Goal: Submit feedback/report problem

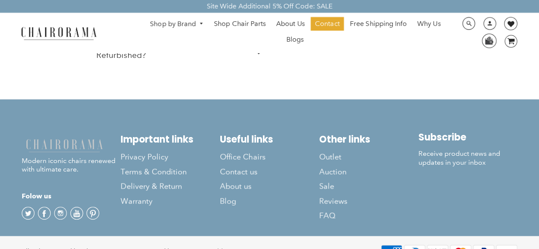
scroll to position [2406, 0]
click at [234, 167] on span "Contact us" at bounding box center [238, 172] width 37 height 10
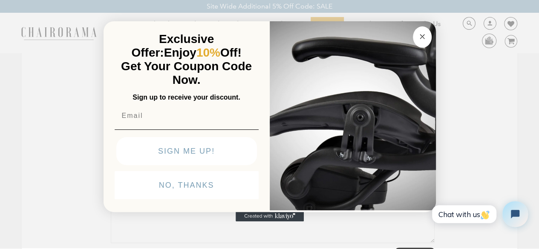
scroll to position [112, 0]
click at [218, 187] on button "NO, THANKS" at bounding box center [187, 185] width 144 height 28
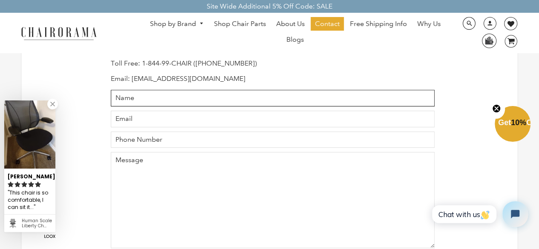
click at [121, 97] on input "Name" at bounding box center [273, 98] width 324 height 17
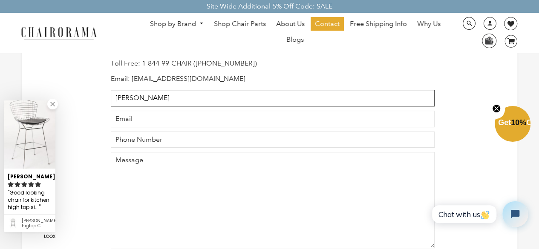
type input "[PERSON_NAME]"
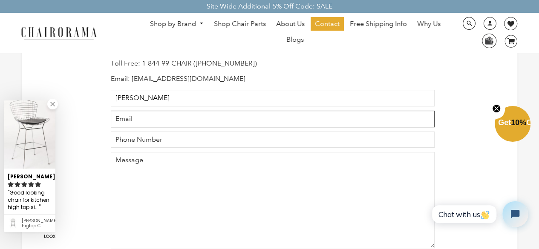
type input "[EMAIL_ADDRESS][DOMAIN_NAME]"
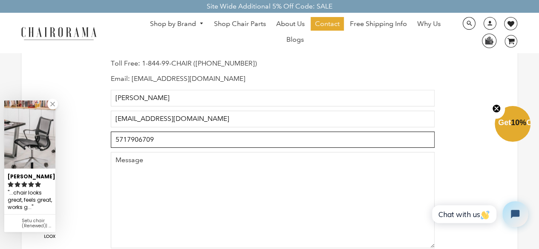
click at [125, 138] on input "5717906709" at bounding box center [273, 140] width 324 height 17
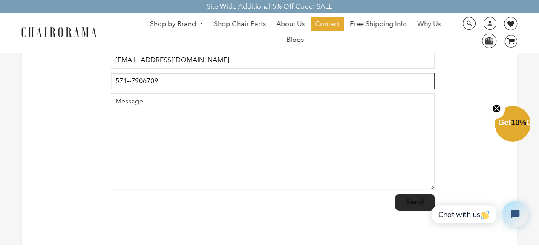
scroll to position [171, 0]
type input "571--7906709"
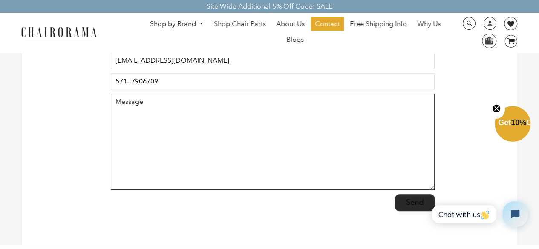
click at [159, 143] on textarea "Message" at bounding box center [273, 142] width 324 height 96
click at [118, 106] on textarea "Message" at bounding box center [273, 142] width 324 height 96
paste textarea "I attempted to place an order through your website but encountered some issues.…"
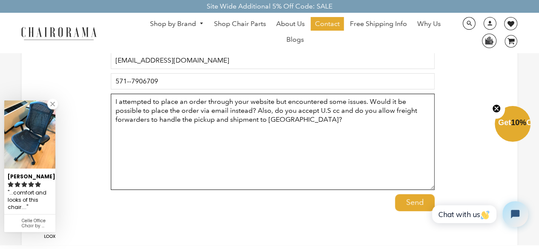
type textarea "I attempted to place an order through your website but encountered some issues.…"
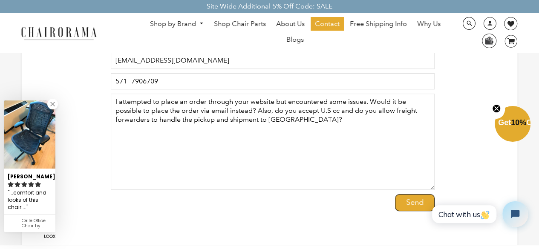
click at [407, 201] on input "Send" at bounding box center [415, 202] width 40 height 17
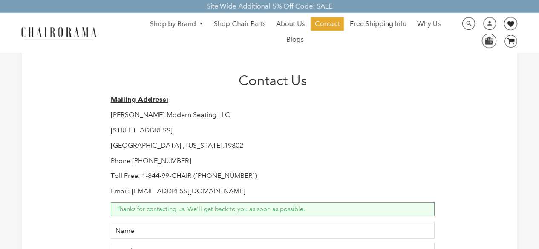
scroll to position [202, 0]
